Goal: Task Accomplishment & Management: Manage account settings

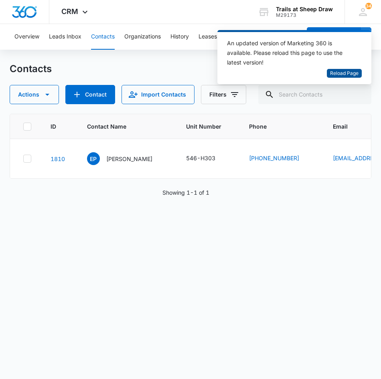
click at [339, 75] on span "Reload Page" at bounding box center [344, 74] width 28 height 8
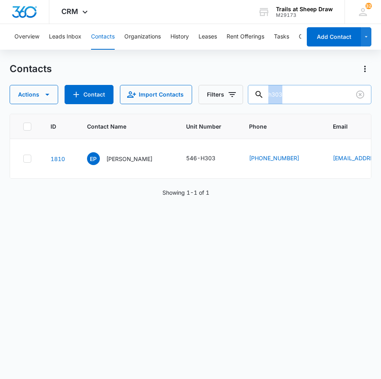
drag, startPoint x: 314, startPoint y: 105, endPoint x: 260, endPoint y: 101, distance: 54.2
click at [260, 101] on div "Contacts Actions Contact Import Contacts Filters h303 ID Contact Name Unit Numb…" at bounding box center [191, 221] width 362 height 316
drag, startPoint x: 260, startPoint y: 101, endPoint x: 344, endPoint y: 91, distance: 84.8
click at [344, 91] on input "h303" at bounding box center [309, 94] width 123 height 19
drag, startPoint x: 338, startPoint y: 95, endPoint x: 181, endPoint y: 93, distance: 157.1
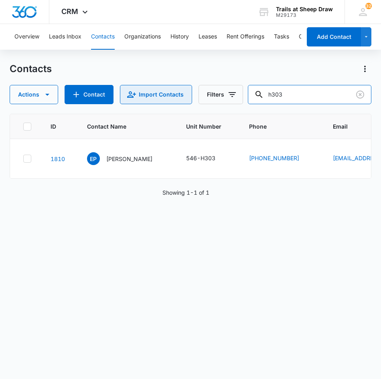
click at [181, 93] on div "Actions Contact Import Contacts Filters h303" at bounding box center [191, 94] width 362 height 19
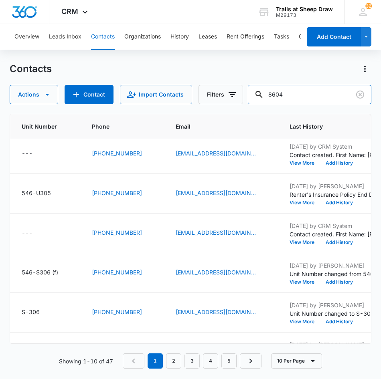
scroll to position [198, 190]
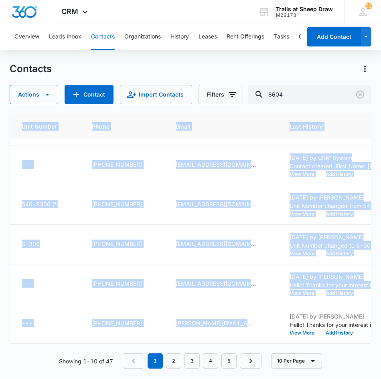
drag, startPoint x: 200, startPoint y: 337, endPoint x: 186, endPoint y: 341, distance: 14.2
click at [186, 341] on div "ID Contact Name Unit Number Phone Email Last History Assigned To Contact Type C…" at bounding box center [191, 229] width 362 height 230
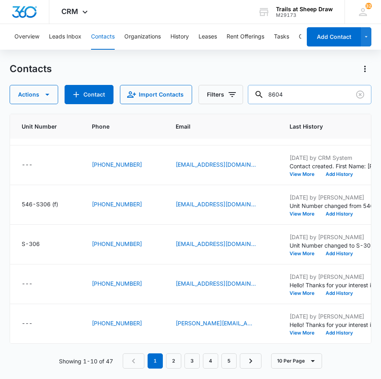
drag, startPoint x: 313, startPoint y: 90, endPoint x: 309, endPoint y: 93, distance: 4.9
click at [312, 91] on input "8604" at bounding box center [309, 94] width 123 height 19
type input "8"
type input "2085778604"
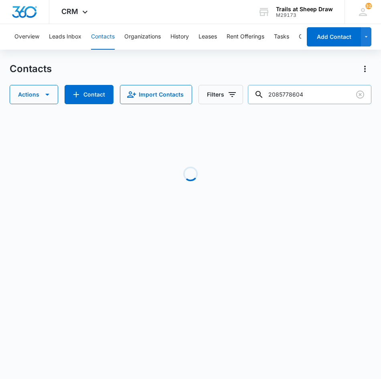
scroll to position [0, 190]
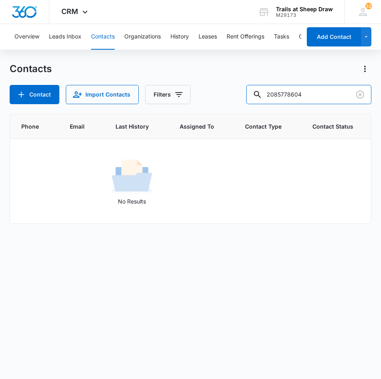
drag, startPoint x: 321, startPoint y: 93, endPoint x: 236, endPoint y: 99, distance: 84.8
click at [236, 105] on div "Contacts Contact Import Contacts Filters 2085778604 ID Contact Name Unit Number…" at bounding box center [191, 221] width 362 height 316
type input "g"
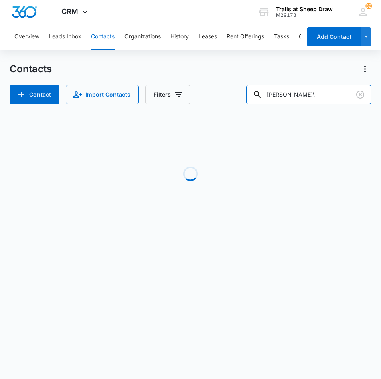
type input "aaron"
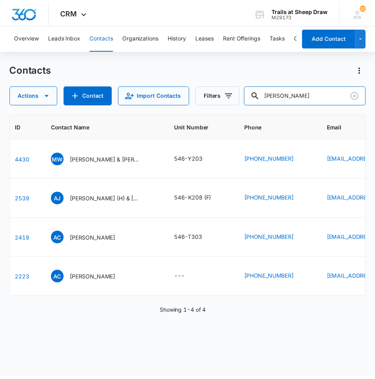
scroll to position [0, 0]
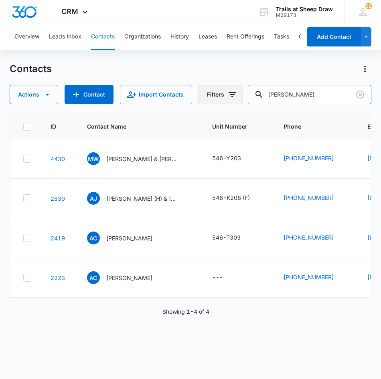
drag, startPoint x: 301, startPoint y: 103, endPoint x: 214, endPoint y: 101, distance: 87.4
click at [216, 101] on div "Actions Contact Import Contacts Filters aaron" at bounding box center [191, 94] width 362 height 19
type input "e203"
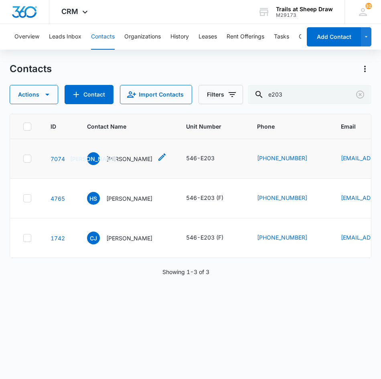
click at [143, 159] on p "Jasmine Allen Marsh" at bounding box center [129, 159] width 46 height 8
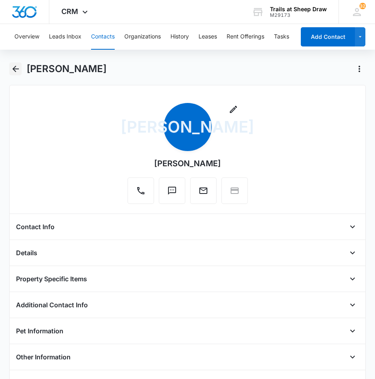
click at [18, 69] on icon "Back" at bounding box center [15, 69] width 6 height 6
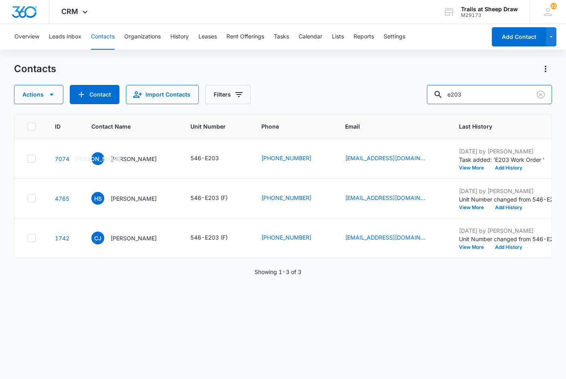
drag, startPoint x: 480, startPoint y: 94, endPoint x: 418, endPoint y: 86, distance: 61.8
click at [380, 96] on input "e203" at bounding box center [489, 94] width 125 height 19
drag, startPoint x: 470, startPoint y: 93, endPoint x: 434, endPoint y: 95, distance: 36.1
click at [380, 95] on input "e203" at bounding box center [489, 94] width 125 height 19
type input "t207"
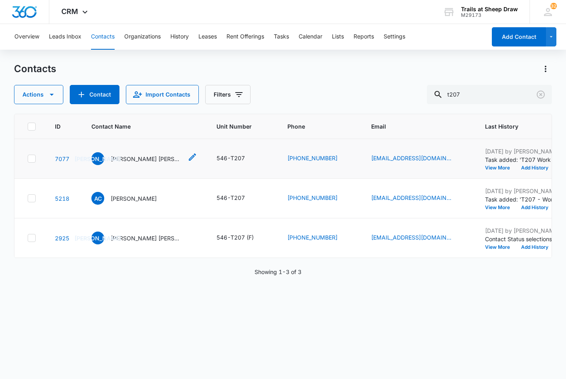
click at [148, 158] on p "Jaime Alonso Aguirre Rodriguez & Natasha Monique Aguirre" at bounding box center [147, 159] width 72 height 8
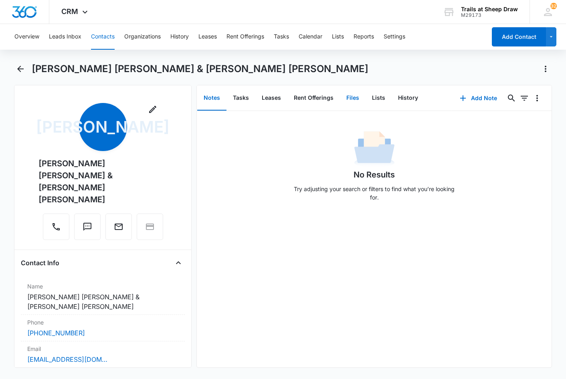
click at [355, 100] on button "Files" at bounding box center [353, 98] width 26 height 25
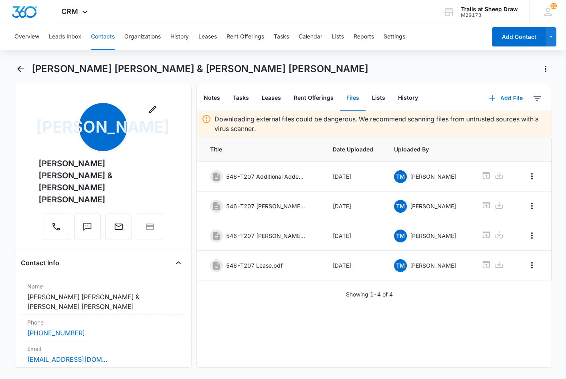
click at [380, 101] on button "Add File" at bounding box center [506, 98] width 50 height 19
click at [380, 128] on button "Upload Files" at bounding box center [499, 124] width 61 height 12
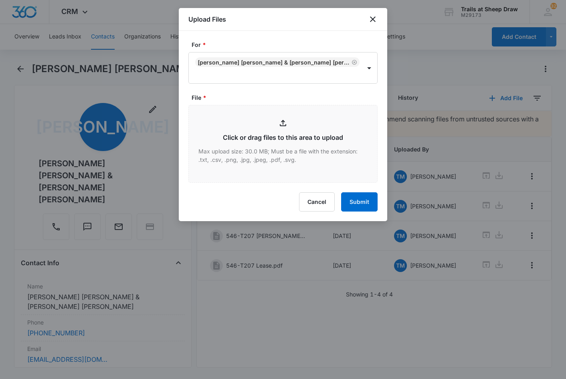
type input "C:\fakepath\546-T207 Rental Insurance"
click at [322, 196] on button "Cancel" at bounding box center [317, 201] width 36 height 19
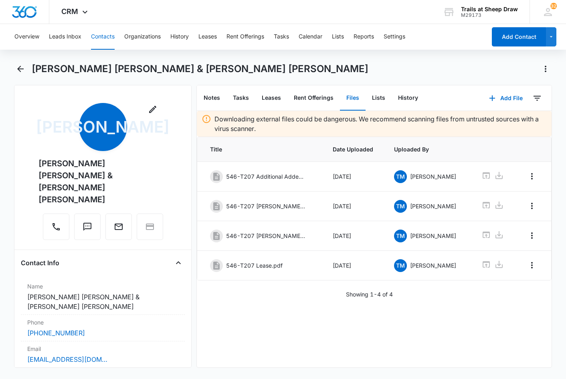
click at [238, 305] on div "Downloading external files could be dangerous. We recommend scanning files from…" at bounding box center [374, 239] width 354 height 256
click at [15, 63] on button "Back" at bounding box center [20, 69] width 12 height 13
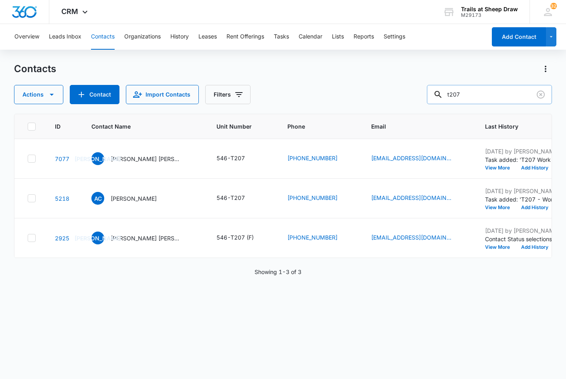
drag, startPoint x: 474, startPoint y: 91, endPoint x: 470, endPoint y: 91, distance: 4.4
click at [380, 91] on input "t207" at bounding box center [489, 94] width 125 height 19
click at [161, 157] on p "Jaime Alonso Aguirre Rodriguez & Natasha Monique Aguirre" at bounding box center [147, 159] width 72 height 8
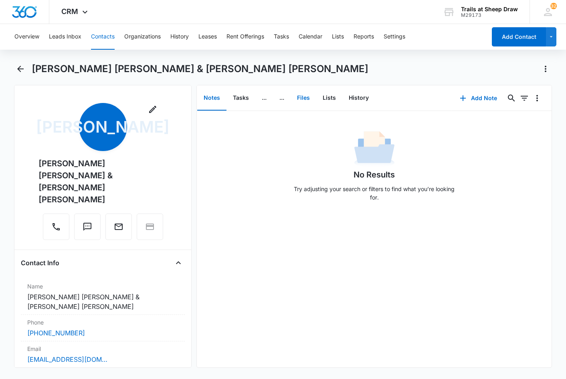
click at [300, 96] on button "Files" at bounding box center [304, 98] width 26 height 25
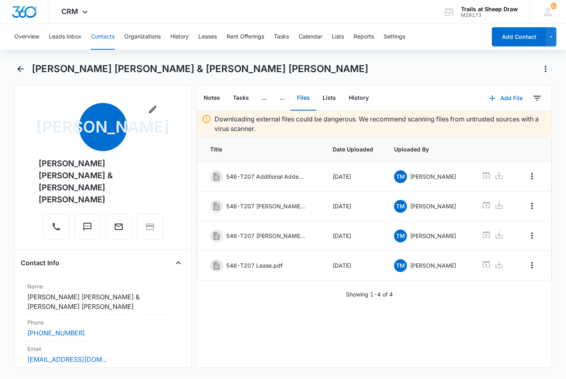
click at [380, 100] on button "Add File" at bounding box center [506, 98] width 50 height 19
click at [380, 119] on button "Upload Files" at bounding box center [499, 124] width 61 height 12
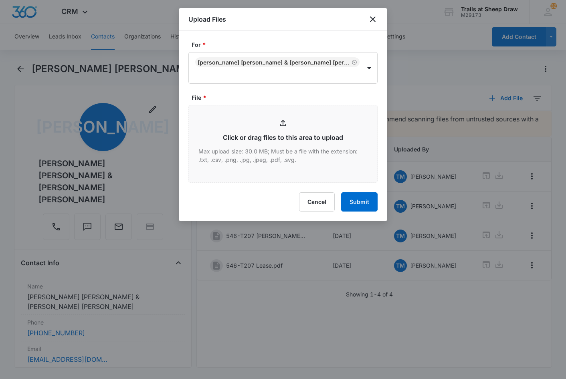
type input "C:\fakepath\546-T207 Rental Insurance.pdf"
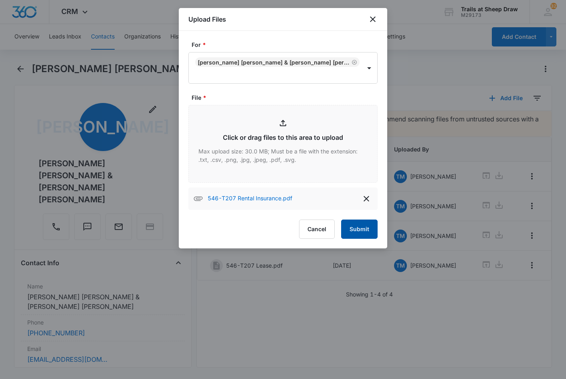
click at [365, 230] on button "Submit" at bounding box center [359, 229] width 36 height 19
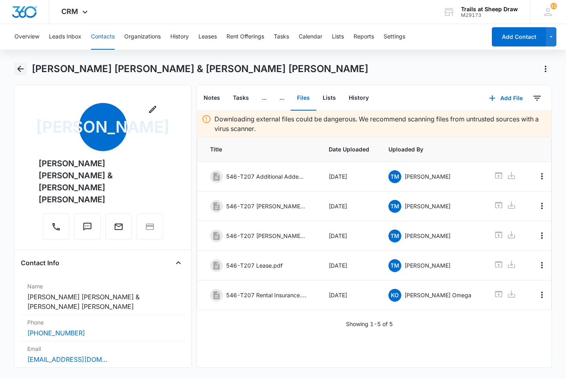
click at [22, 70] on icon "Back" at bounding box center [21, 69] width 10 height 10
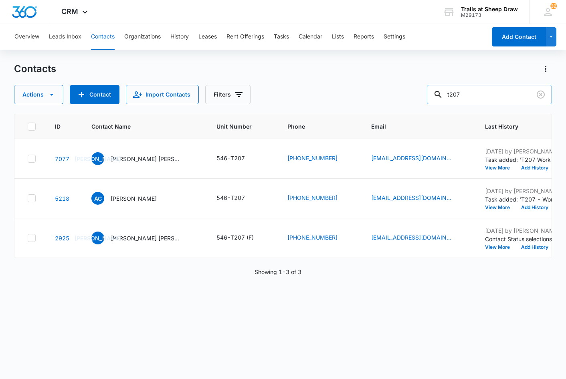
drag, startPoint x: 508, startPoint y: 99, endPoint x: 383, endPoint y: 107, distance: 124.5
click at [380, 107] on div "Contacts Actions Contact Import Contacts Filters t207 ID Contact Name Unit Numb…" at bounding box center [282, 221] width 537 height 316
type input "n202"
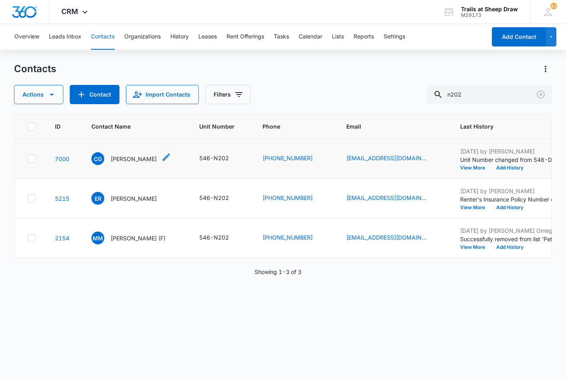
click at [137, 160] on p "Carter Gentry" at bounding box center [134, 159] width 46 height 8
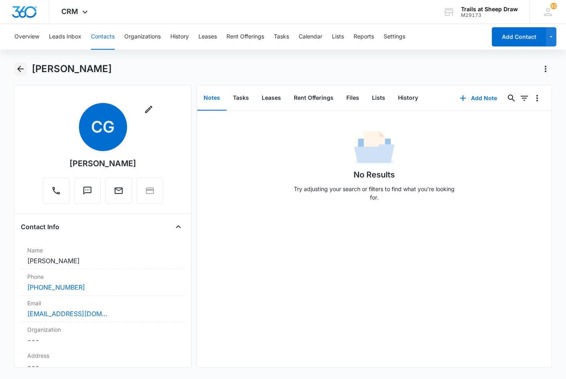
click at [25, 69] on icon "Back" at bounding box center [21, 69] width 10 height 10
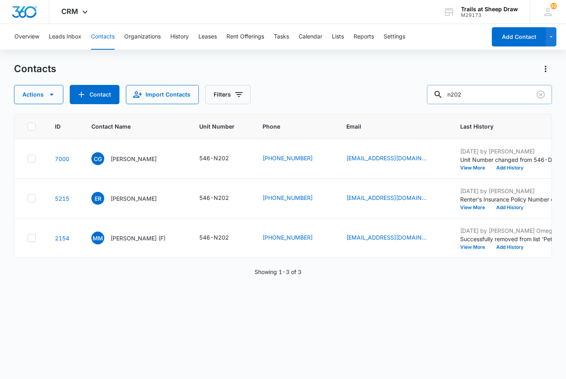
drag, startPoint x: 478, startPoint y: 98, endPoint x: 442, endPoint y: 93, distance: 35.6
click at [380, 95] on div "n202" at bounding box center [489, 94] width 125 height 19
type input "i103"
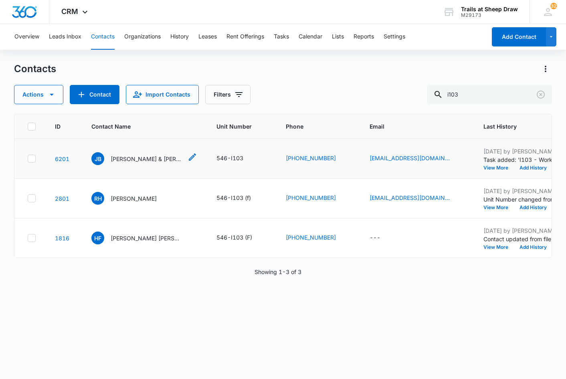
click at [122, 159] on p "Jennifer Barrios & Arturo Barrios Cruz" at bounding box center [147, 159] width 72 height 8
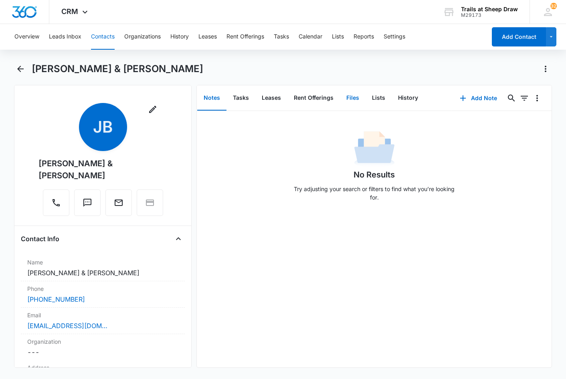
click at [351, 101] on button "Files" at bounding box center [353, 98] width 26 height 25
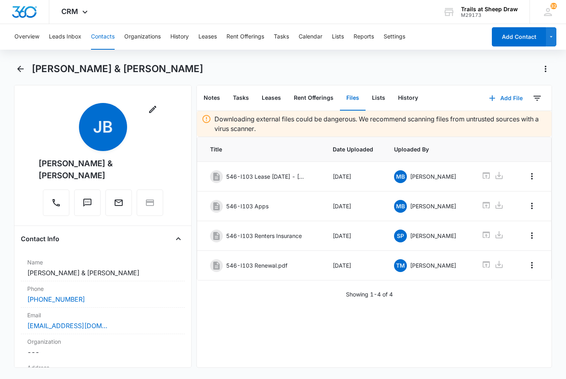
click at [380, 98] on button "Add File" at bounding box center [506, 98] width 50 height 19
click at [380, 130] on button "Add Link" at bounding box center [499, 136] width 61 height 12
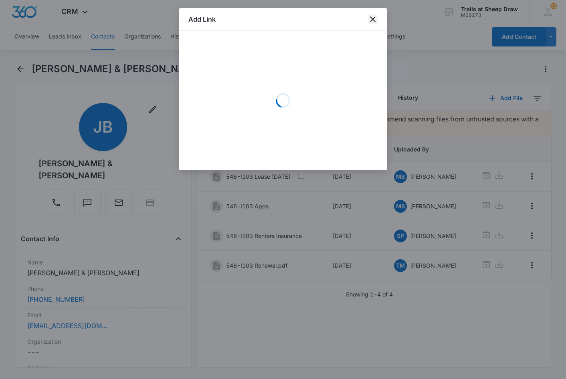
click at [371, 21] on icon "close" at bounding box center [373, 19] width 6 height 6
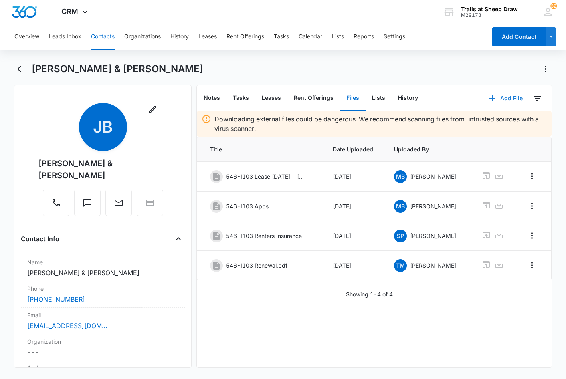
click at [380, 97] on button "Add File" at bounding box center [506, 98] width 50 height 19
click at [380, 119] on button "Upload Files" at bounding box center [499, 124] width 61 height 12
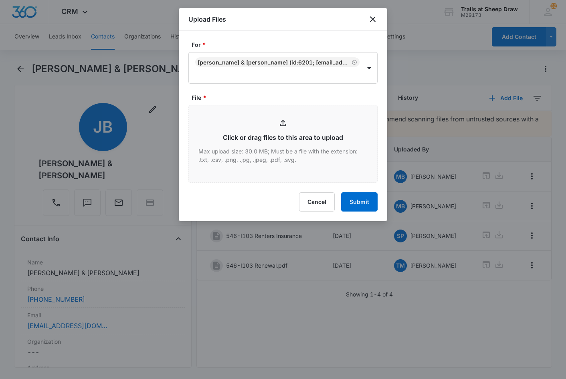
type input "C:\fakepath\546-I103 Rental Insurance.pdf"
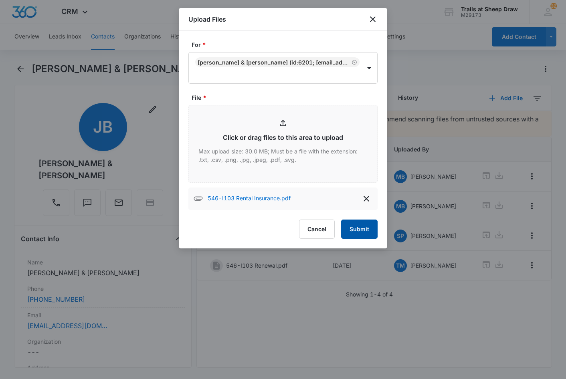
click at [357, 232] on button "Submit" at bounding box center [359, 229] width 36 height 19
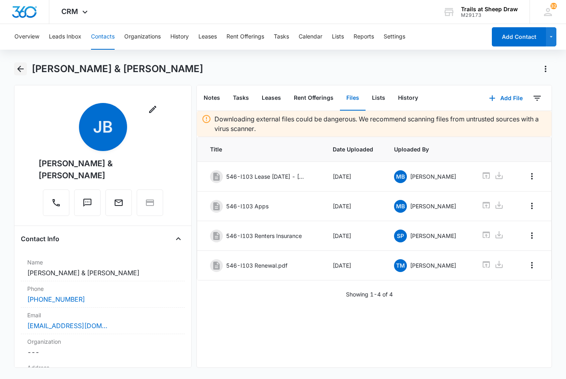
click at [14, 70] on button "Back" at bounding box center [20, 69] width 12 height 13
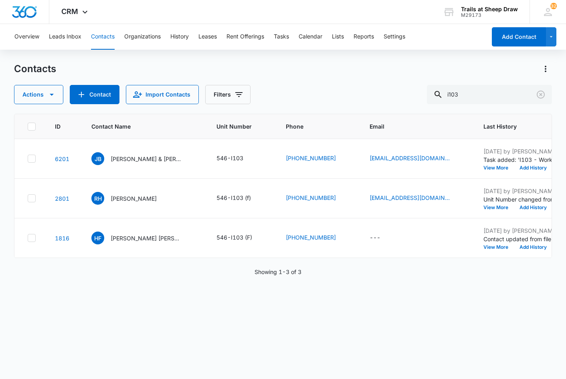
click at [379, 108] on div "Contacts Actions Contact Import Contacts Filters i103 ID Contact Name Unit Numb…" at bounding box center [282, 221] width 537 height 316
